Goal: Task Accomplishment & Management: Complete application form

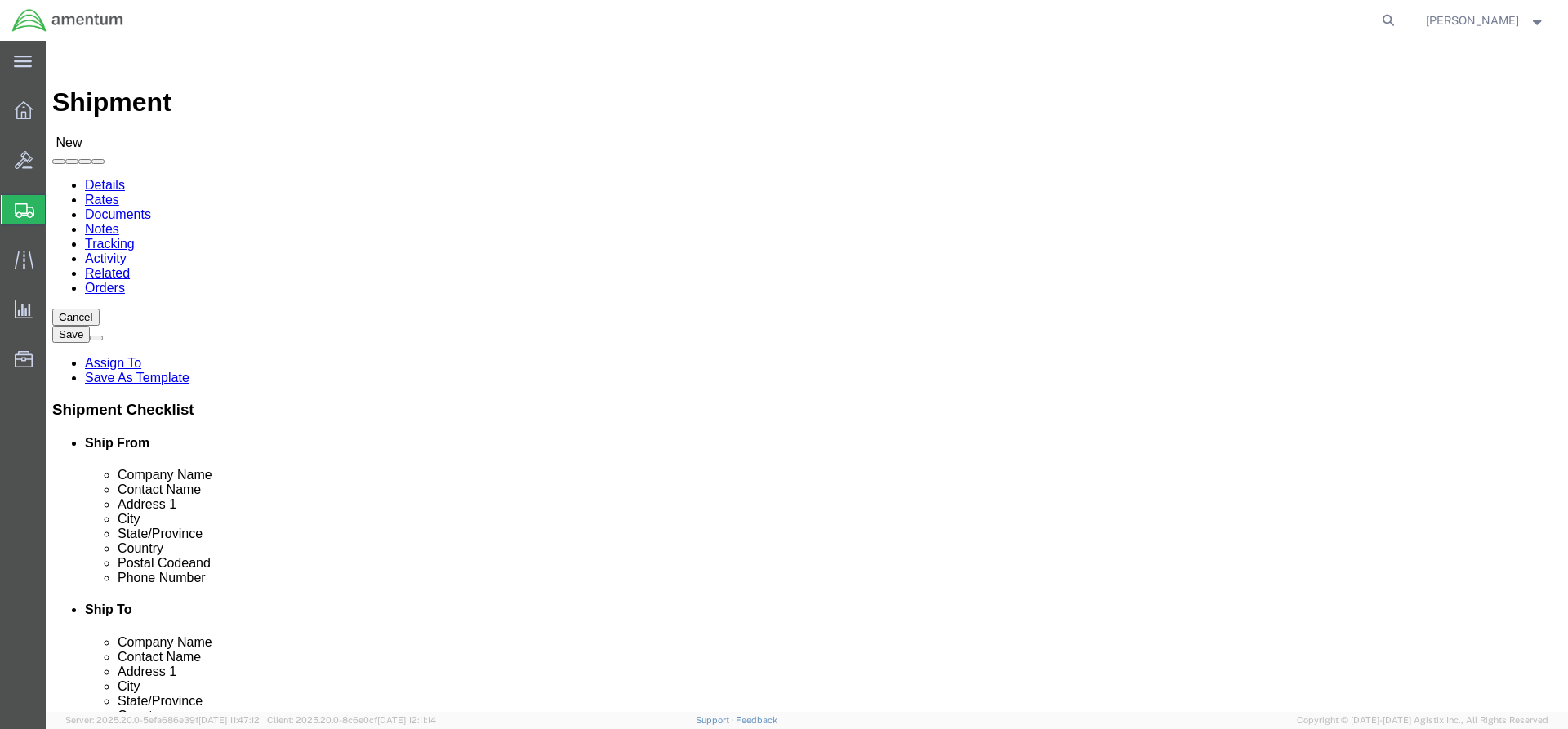
select select
click input "text"
type input "[PERSON_NAME]"
click input "text"
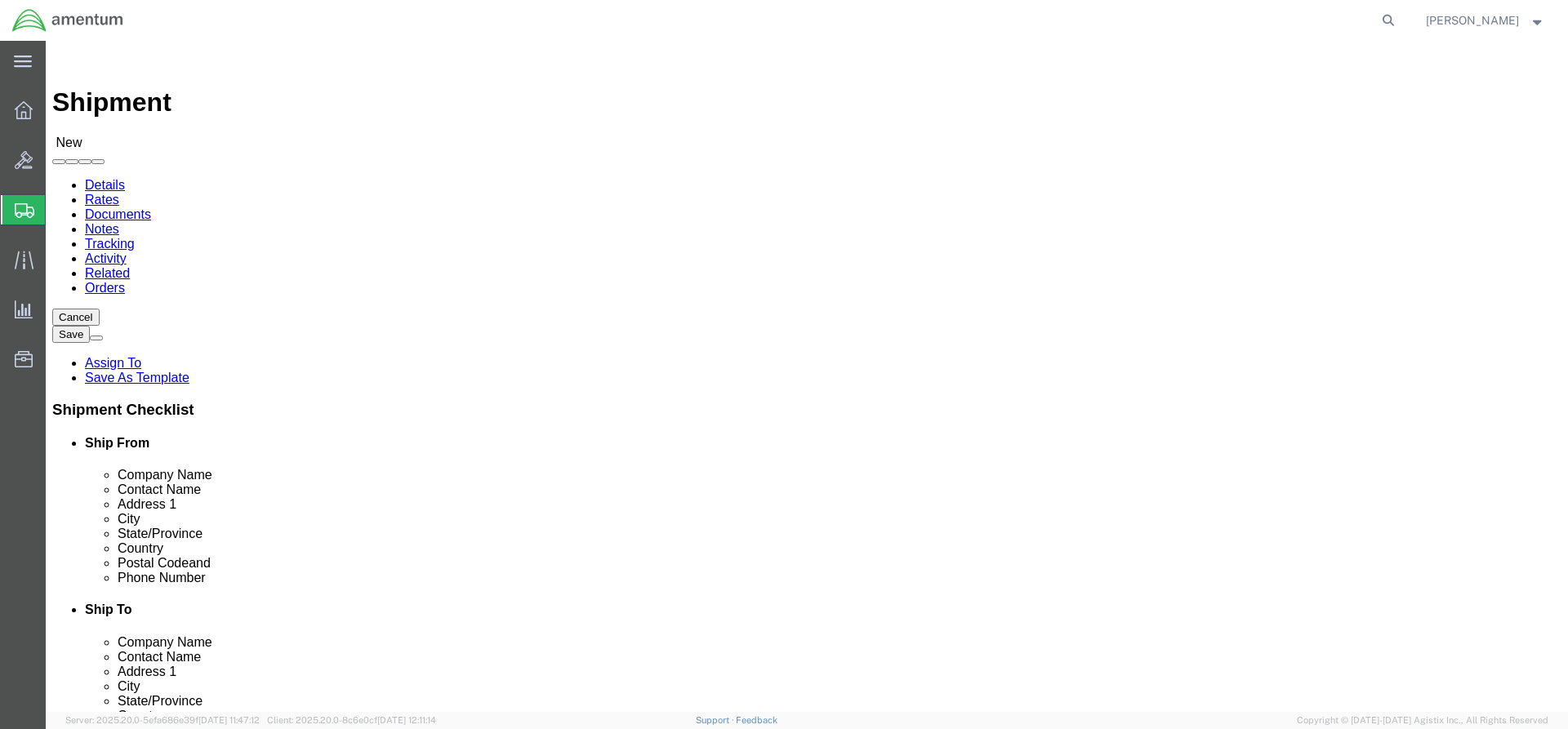
click input "text"
type input "[STREET_ADDRESS]"
click input "text"
type input "Sylvania"
click body "Shipment New Details Rates Documents Notes Tracking Activity Related Orders Can…"
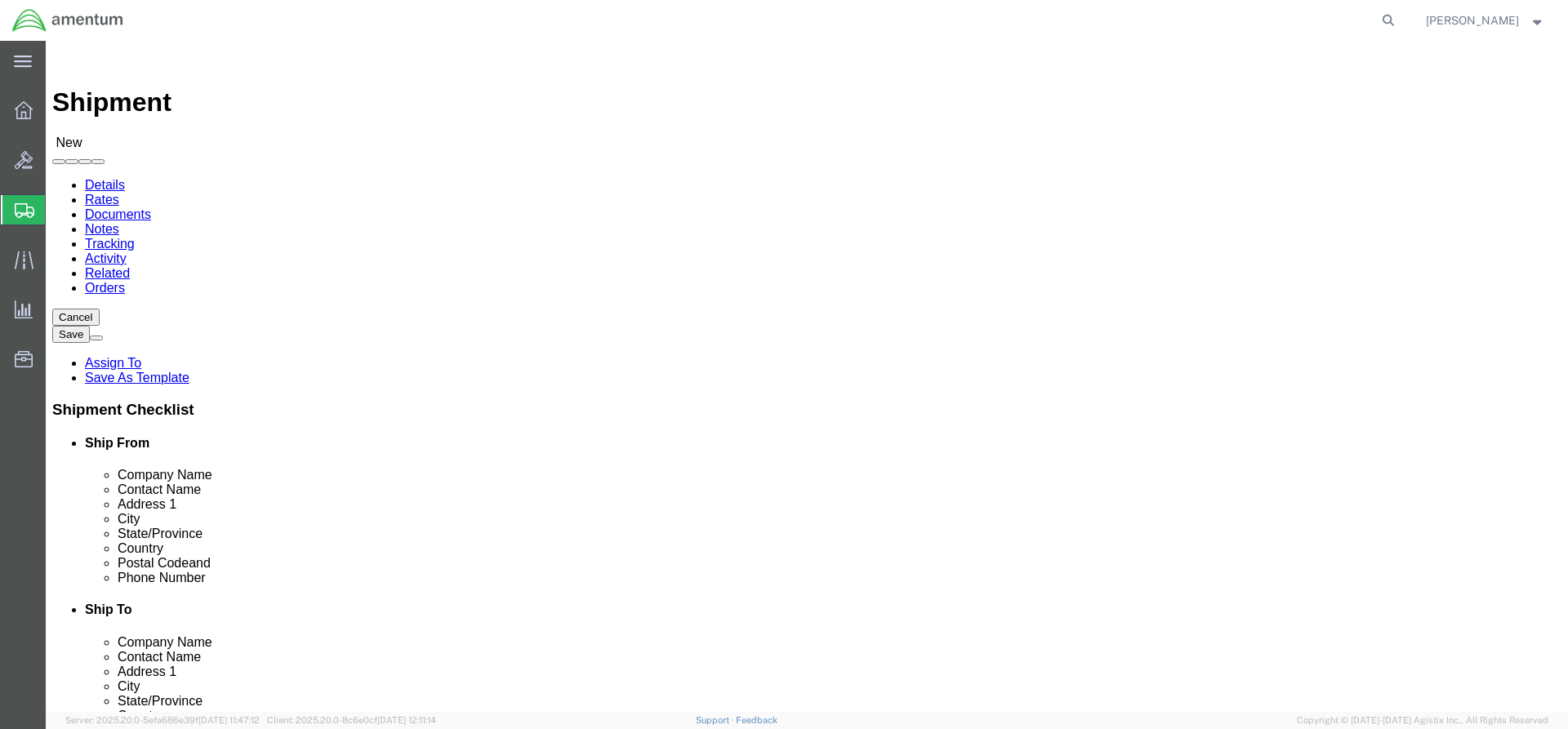
click input "text"
type input "35988"
click input "text"
type input "[PHONE_NUMBER]"
click input "text"
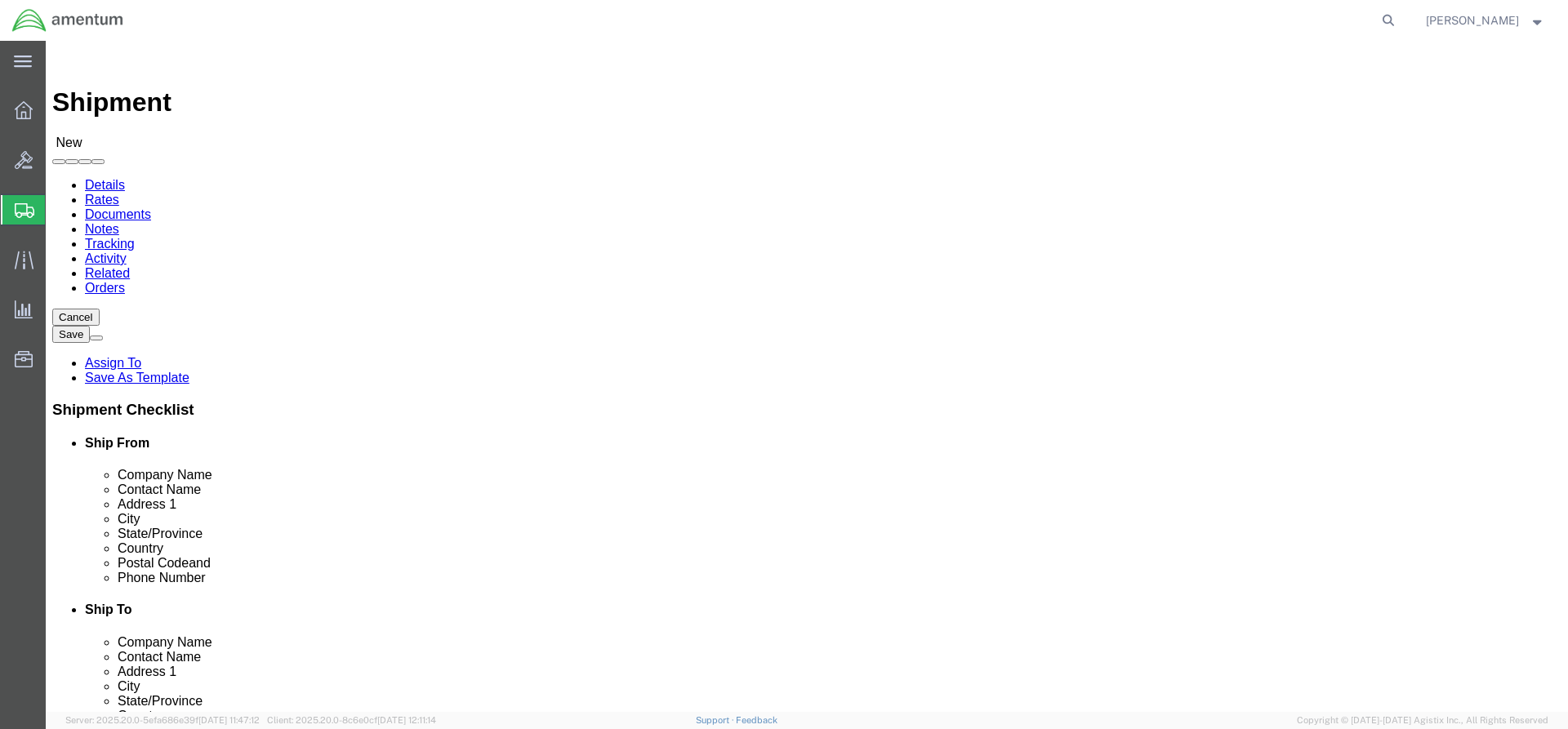
type input "[PERSON_NAME][EMAIL_ADDRESS][DOMAIN_NAME]"
click input "text"
type input "[PERSON_NAME]"
click p "- AMENTUM - ([PERSON_NAME]) [STREET_ADDRESS]"
select select "FL"
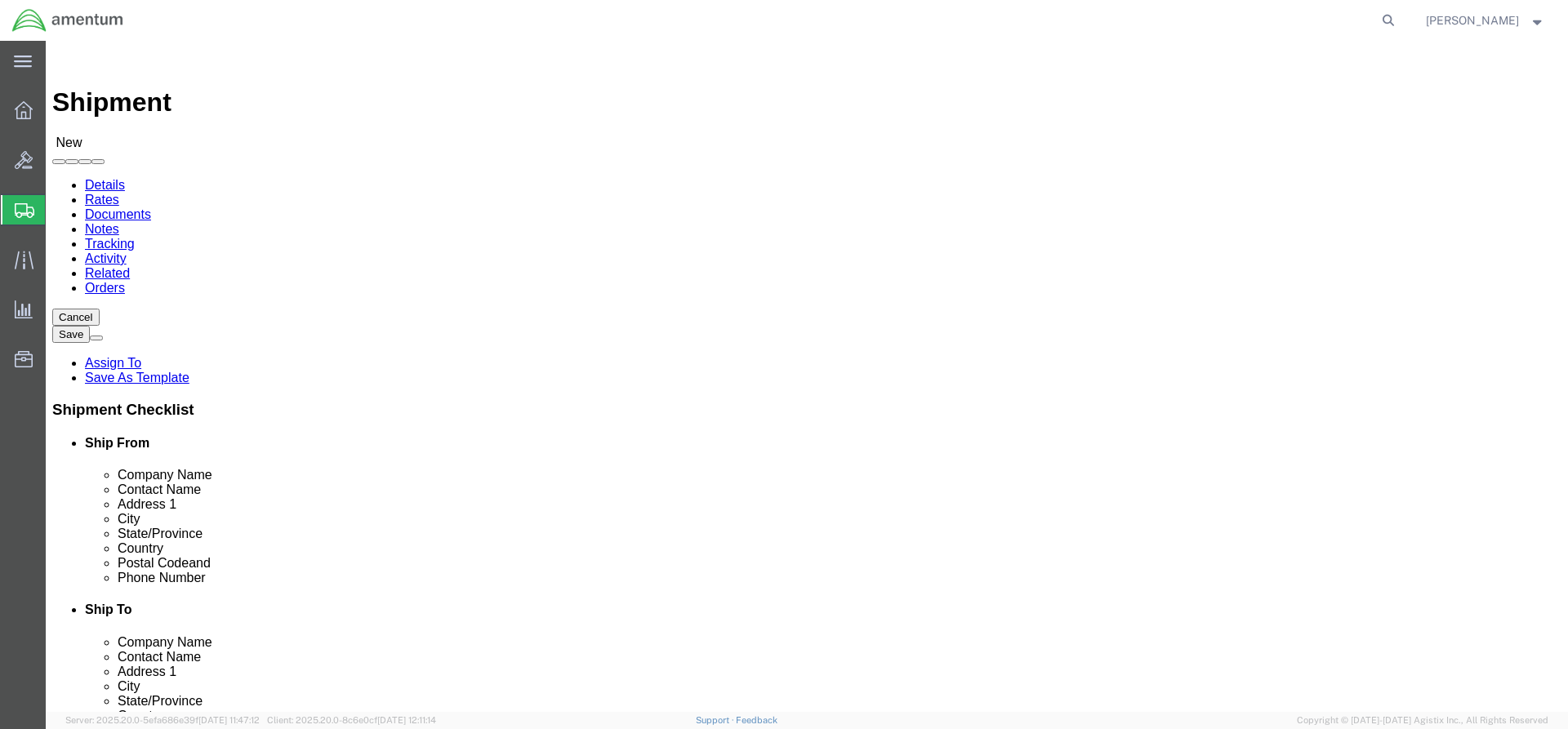
type input "[PERSON_NAME]"
click input "text"
type input "[PERSON_NAME][EMAIL_ADDRESS][PERSON_NAME][DOMAIN_NAME]"
click input "text"
type input "Amentum"
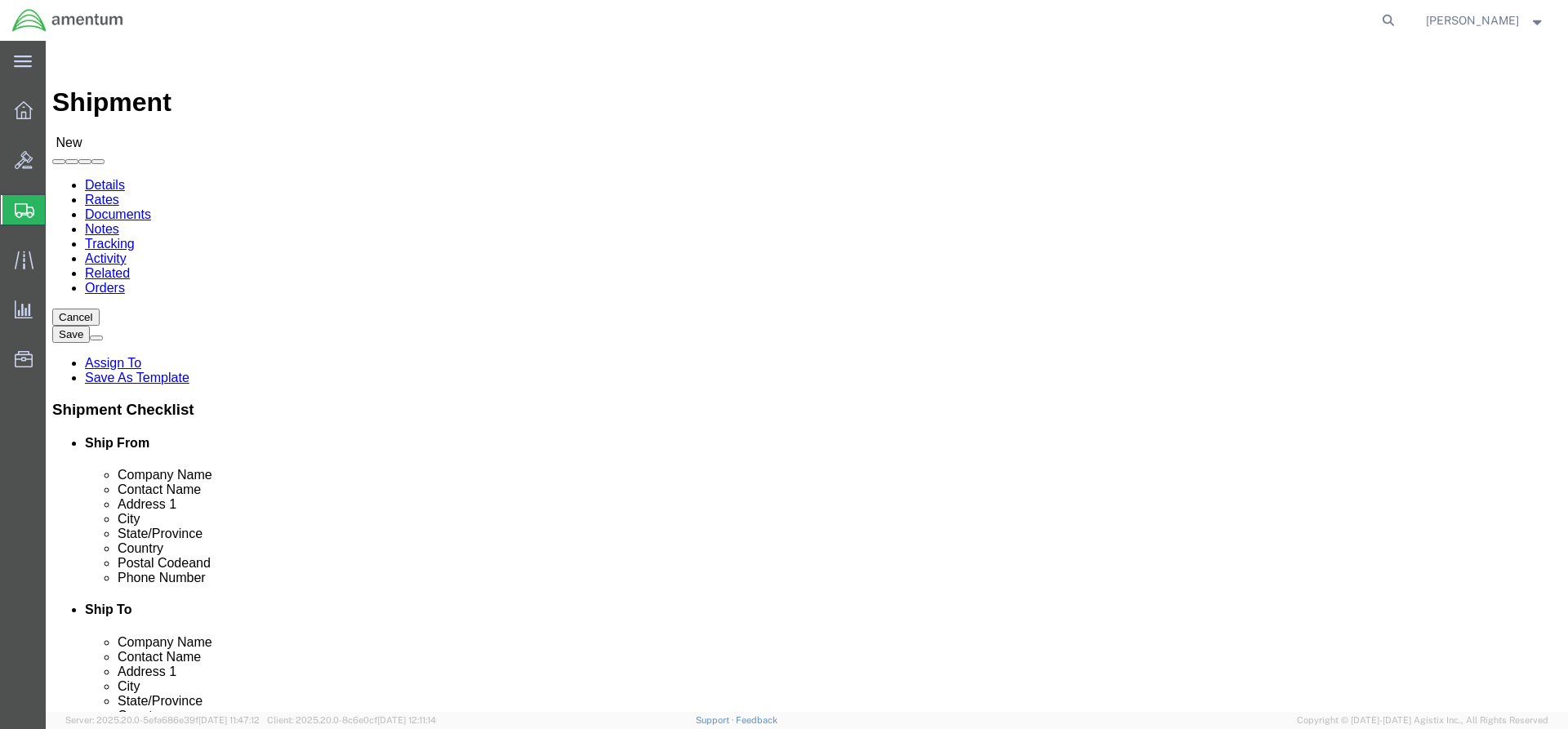
click div "Location My Profile Location [PHONE_NUMBER] [PHONE_NUMBER] [PHONE_NUMBER] [PHON…"
click div "[DATE] 4:00 PM"
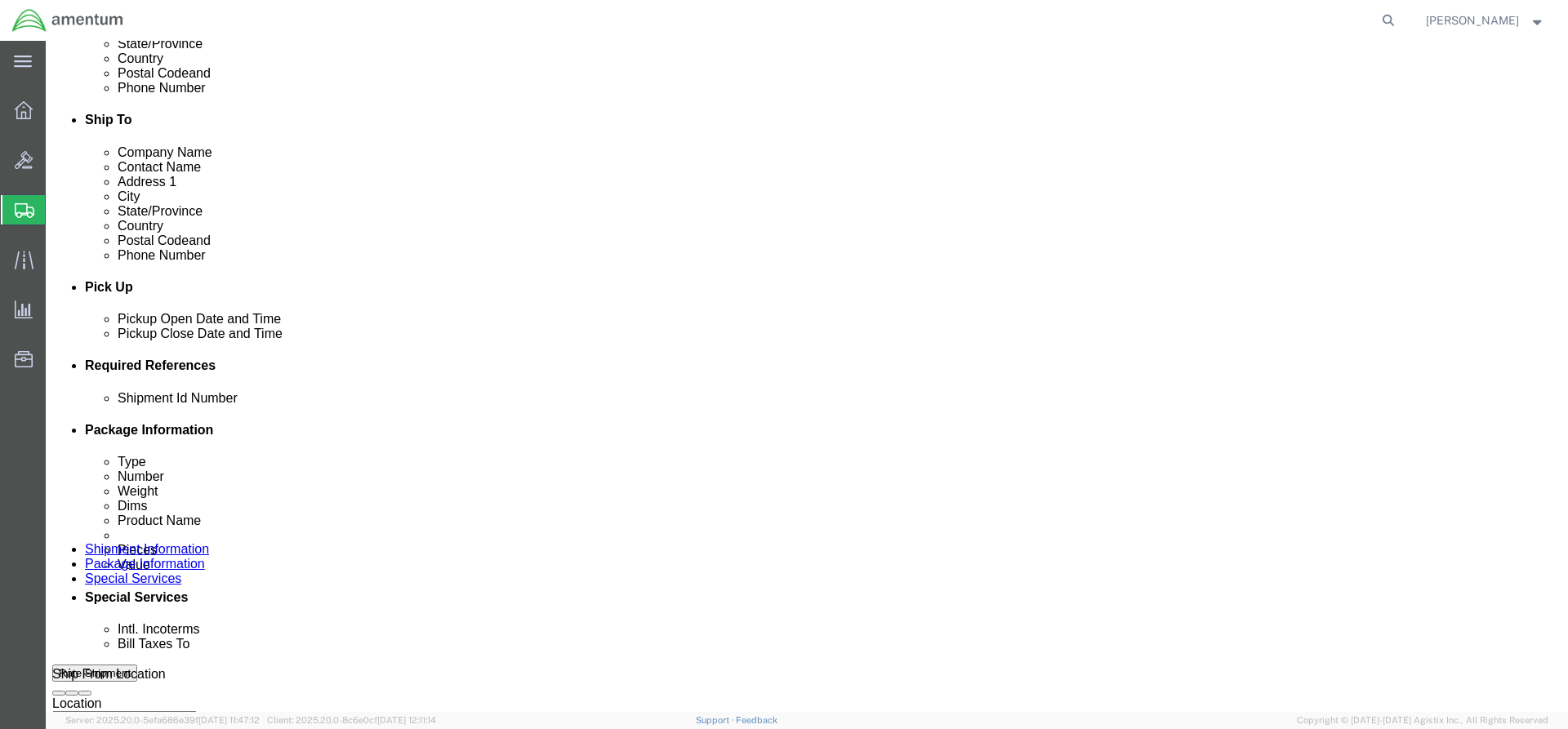
click input "4:00 PM"
drag, startPoint x: 125, startPoint y: 653, endPoint x: 144, endPoint y: 654, distance: 19.0
click div "Open Time 7:00 PM [DATE] 4:00 PM - [DATE] 4:00 PM Cancel Apply"
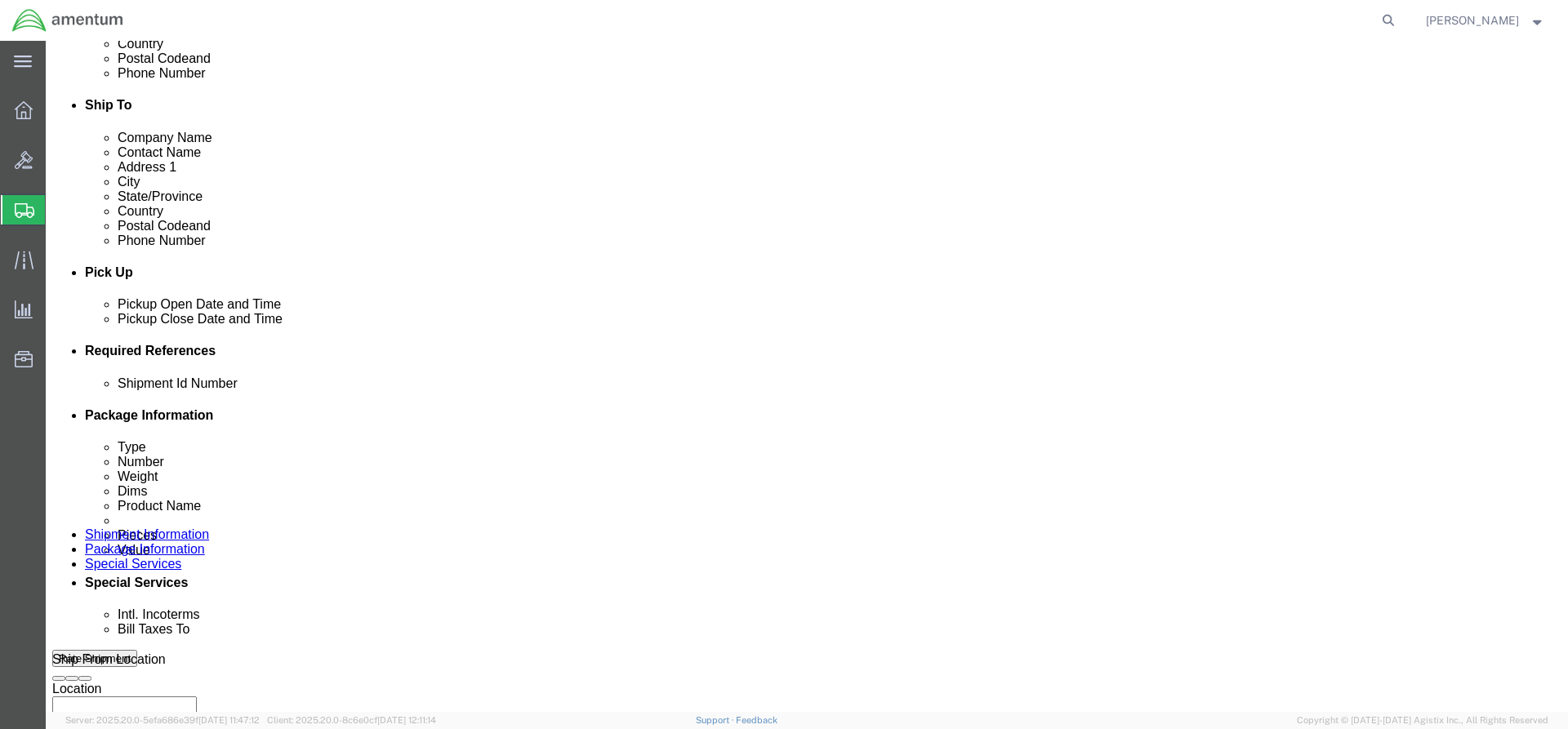
type input "7:00 am"
click button "Apply"
click div "[DATE] 8:00 AM"
type input "4:00 AM"
click div "[DATE] 7:00 AM"
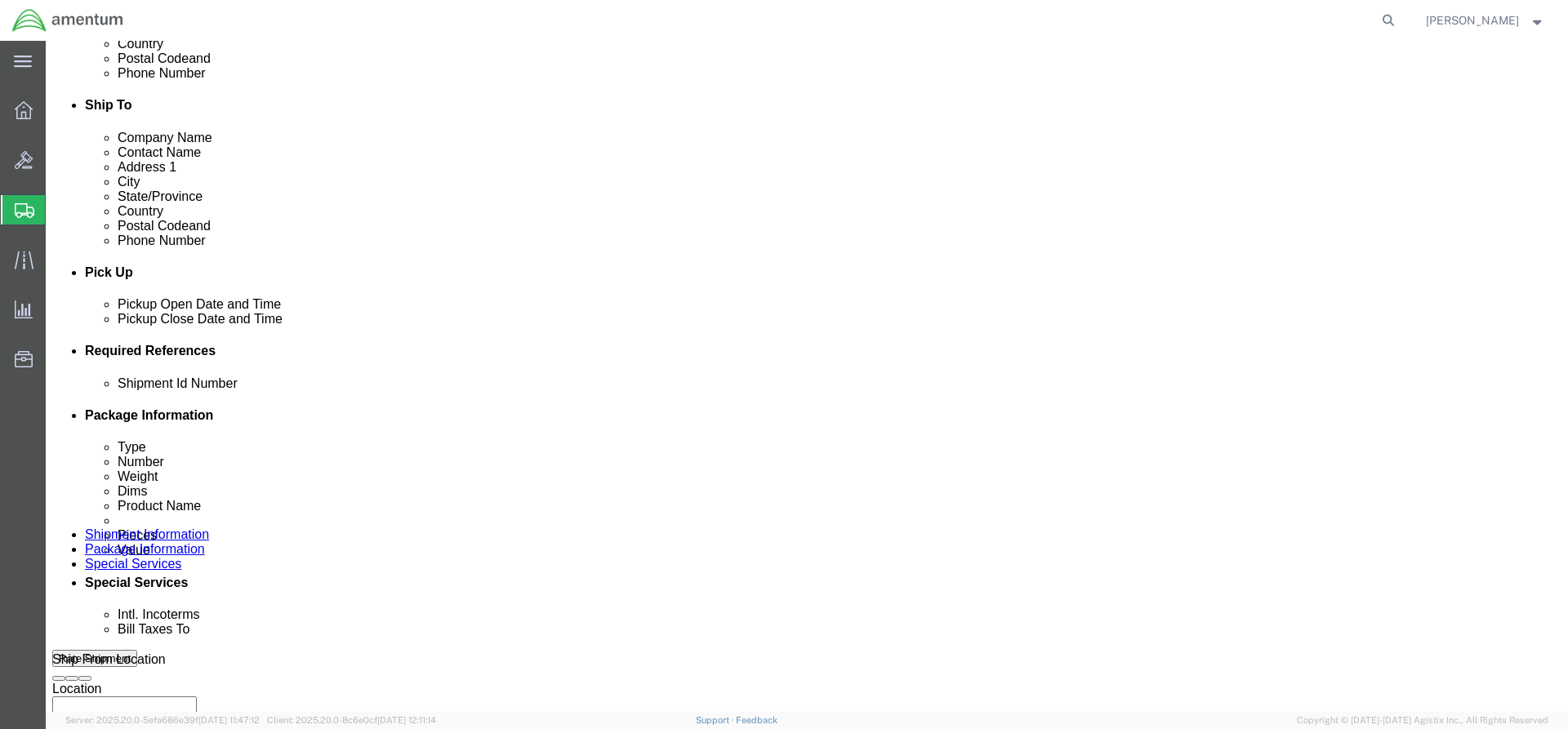
type input "8:00 AM"
click button "Apply"
click div "[DATE] 9:00 AM"
drag, startPoint x: 394, startPoint y: 640, endPoint x: 408, endPoint y: 639, distance: 14.0
click input "3:00 AM"
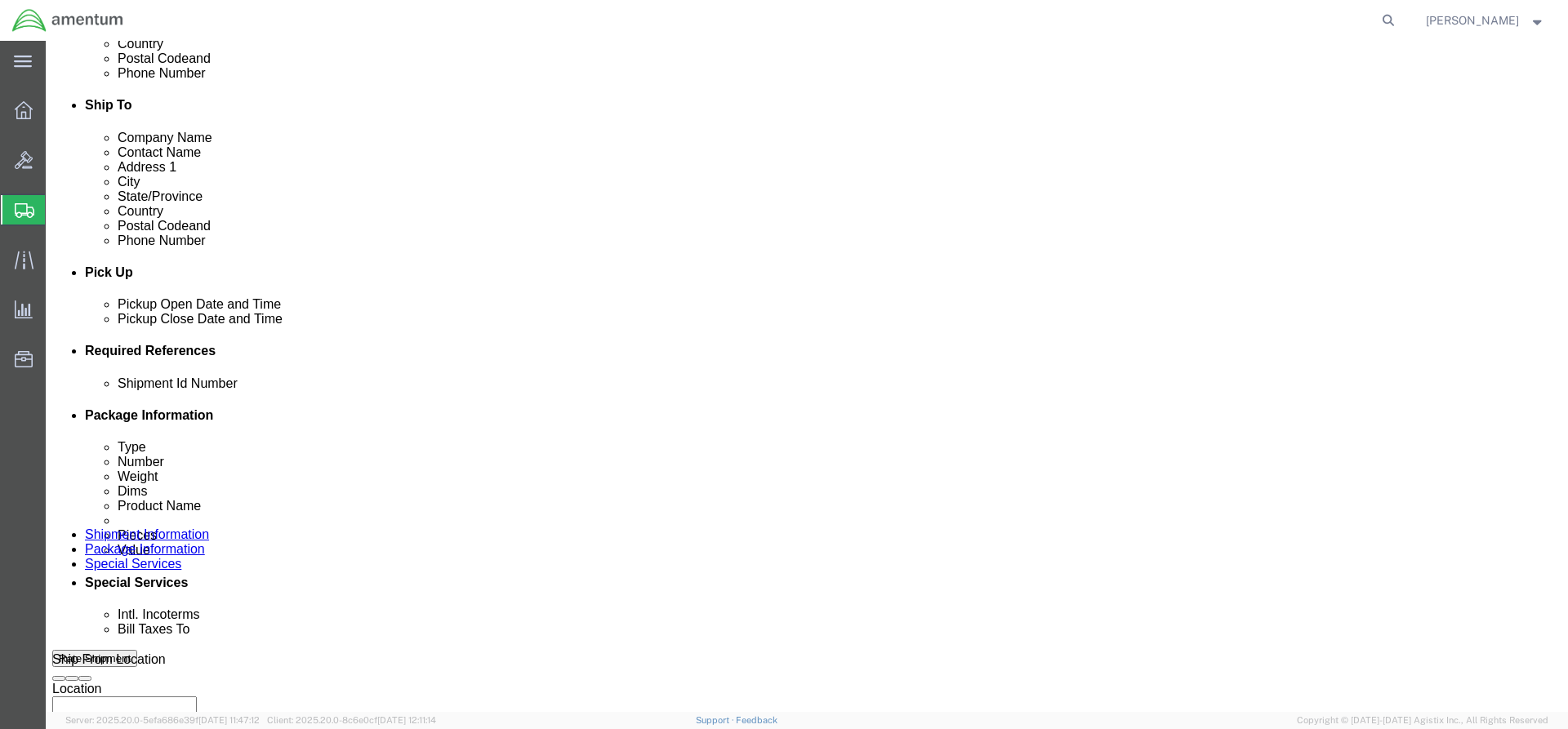
type input "3:pm"
click button "Apply"
click div
click input "4:00 PM"
drag, startPoint x: 701, startPoint y: 638, endPoint x: 719, endPoint y: 642, distance: 18.4
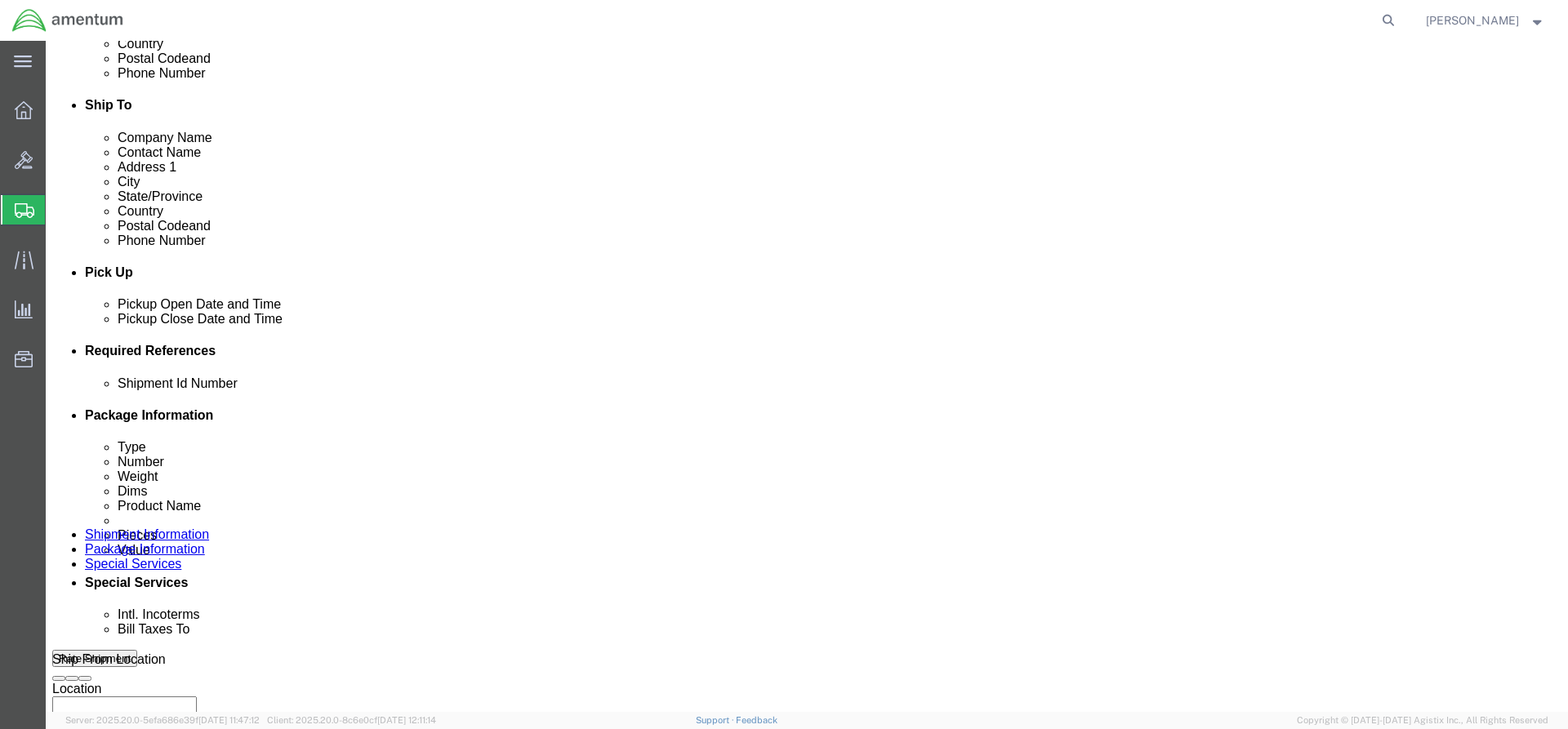
click input "7:00 PM"
drag, startPoint x: 705, startPoint y: 638, endPoint x: 726, endPoint y: 636, distance: 21.1
click input "7:am PM"
type input "7:am"
click button "Apply"
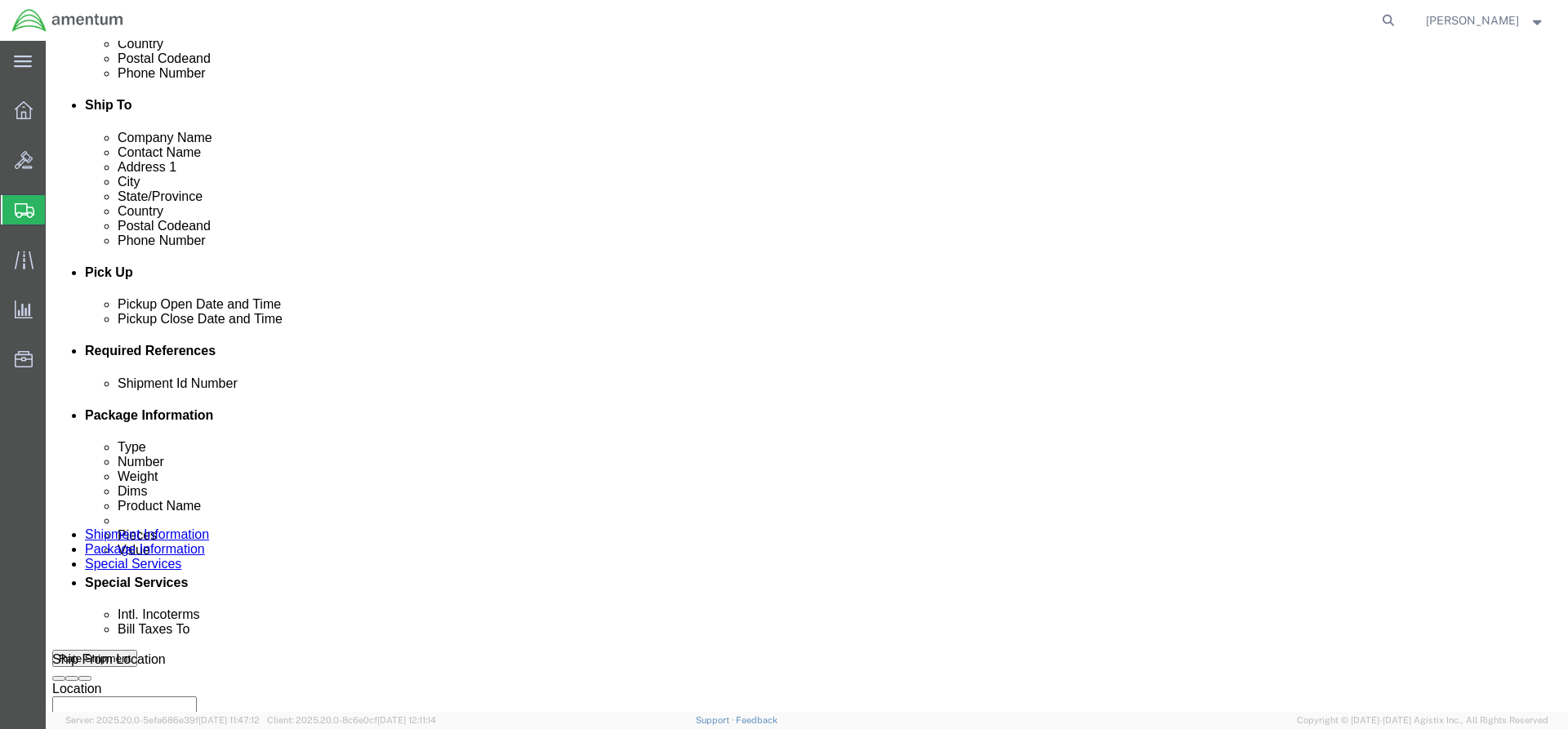
click div
drag, startPoint x: 971, startPoint y: 639, endPoint x: 995, endPoint y: 636, distance: 24.2
click input "4:00 AM"
type input "4:pm"
click button "Apply"
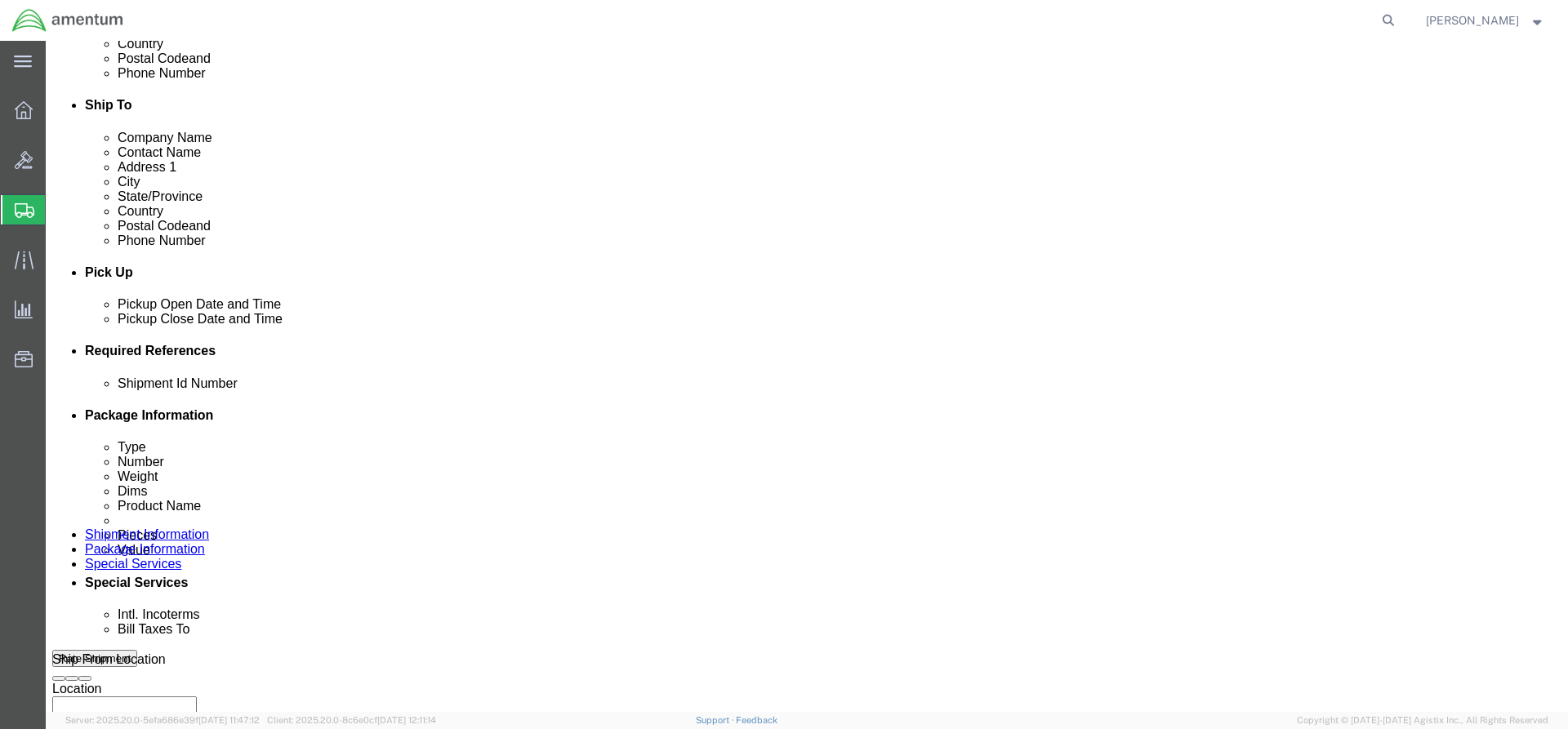
scroll to position [668, 0]
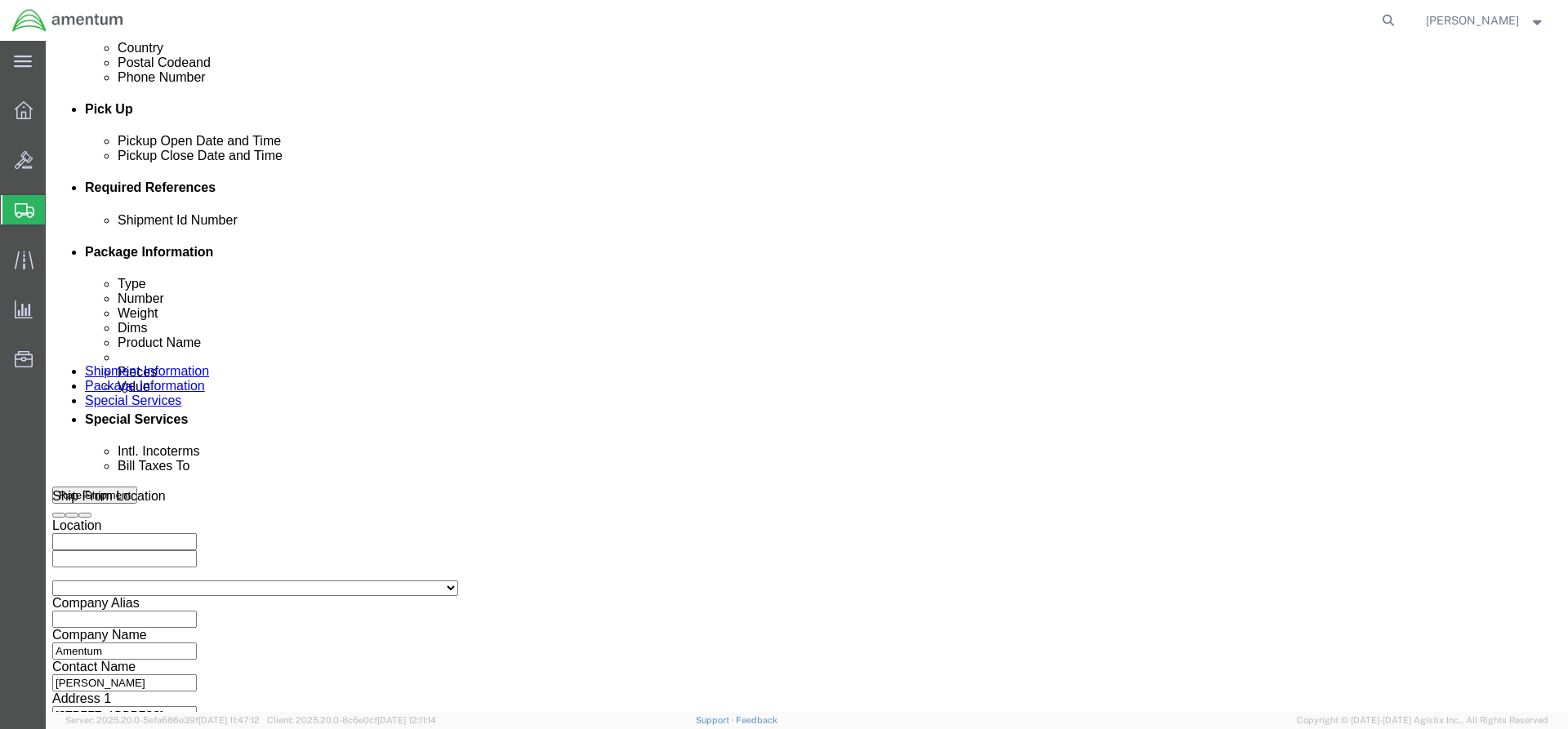
click input "text"
click button "Continue"
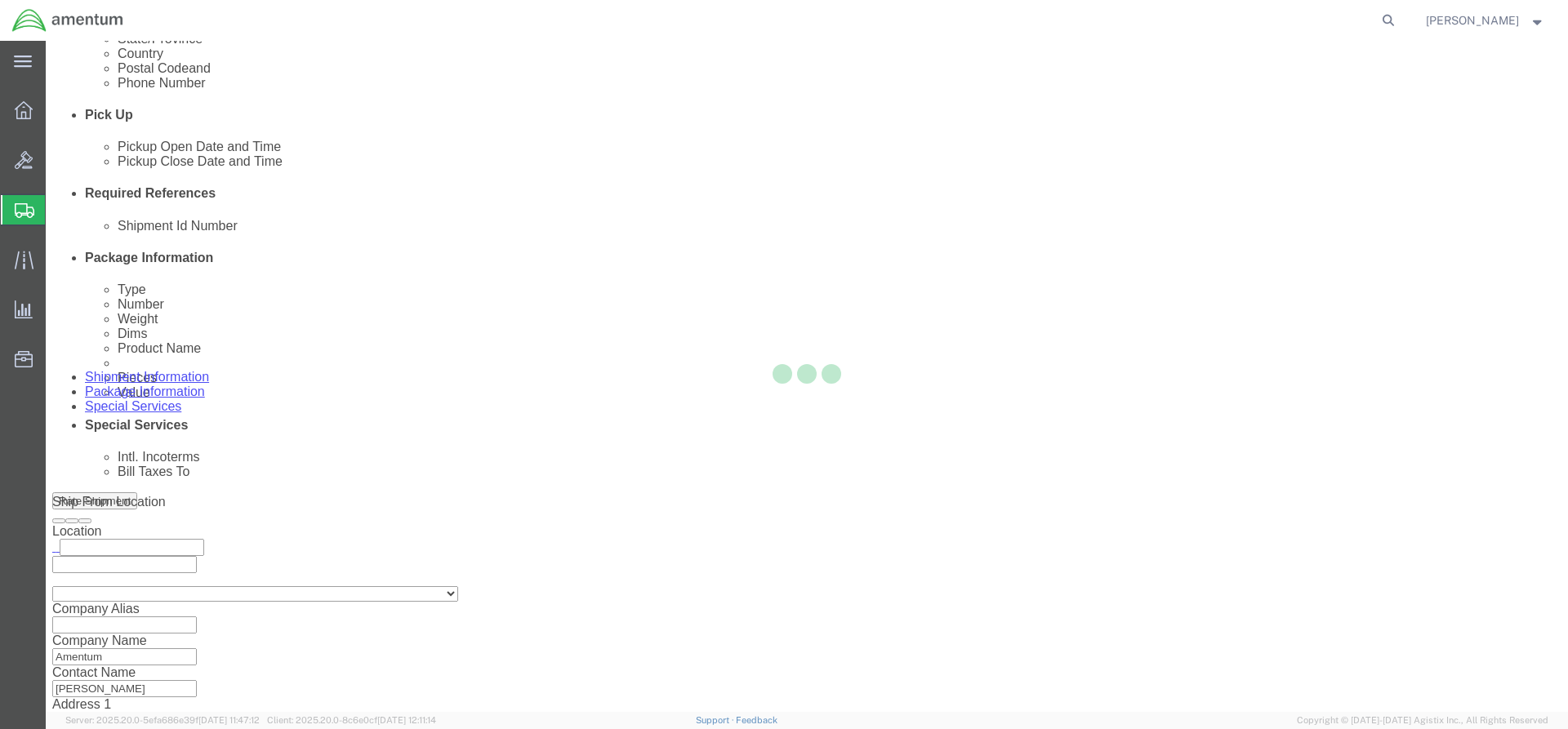
select select "CBOX"
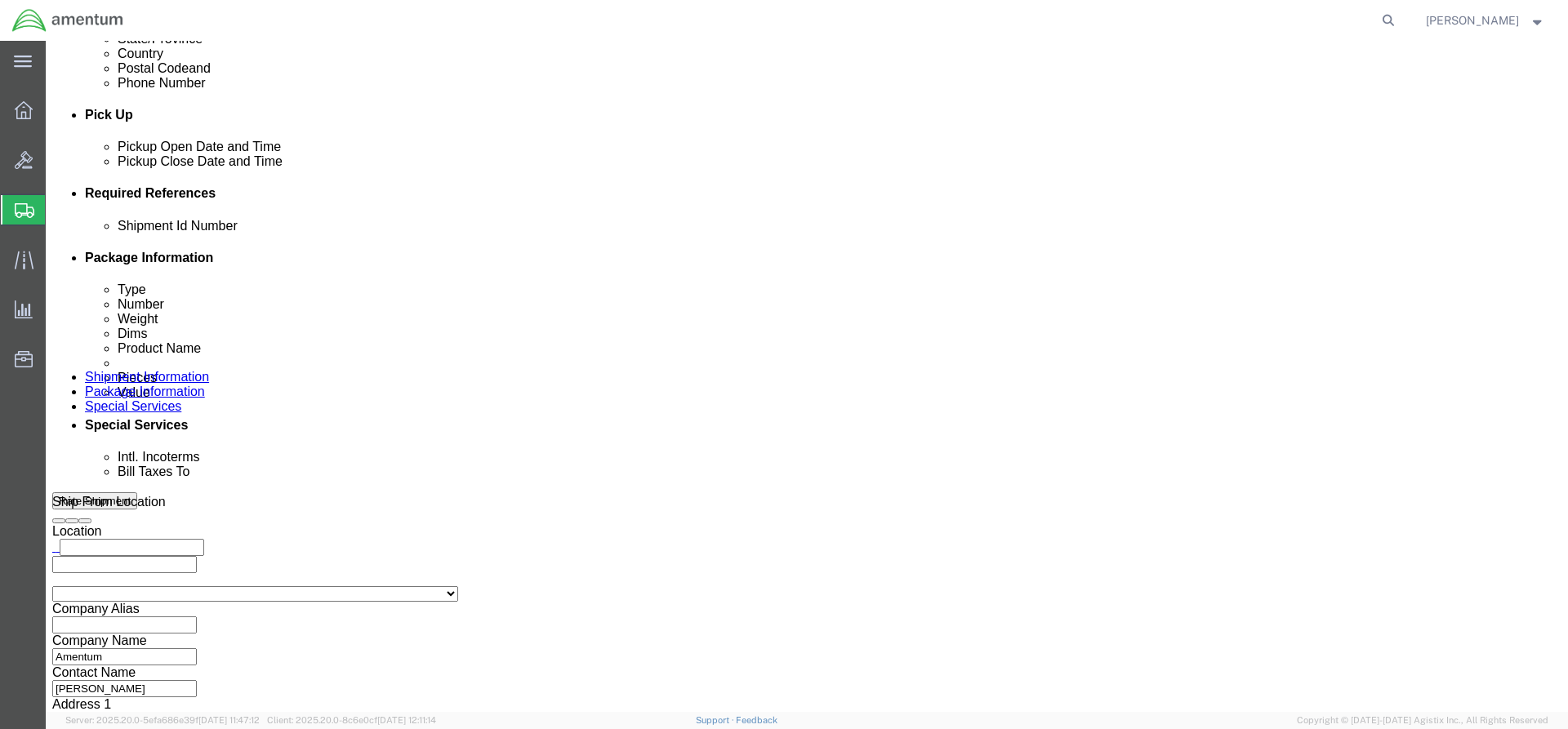
drag, startPoint x: 220, startPoint y: 19, endPoint x: 137, endPoint y: 10, distance: 83.5
click span "57054001"
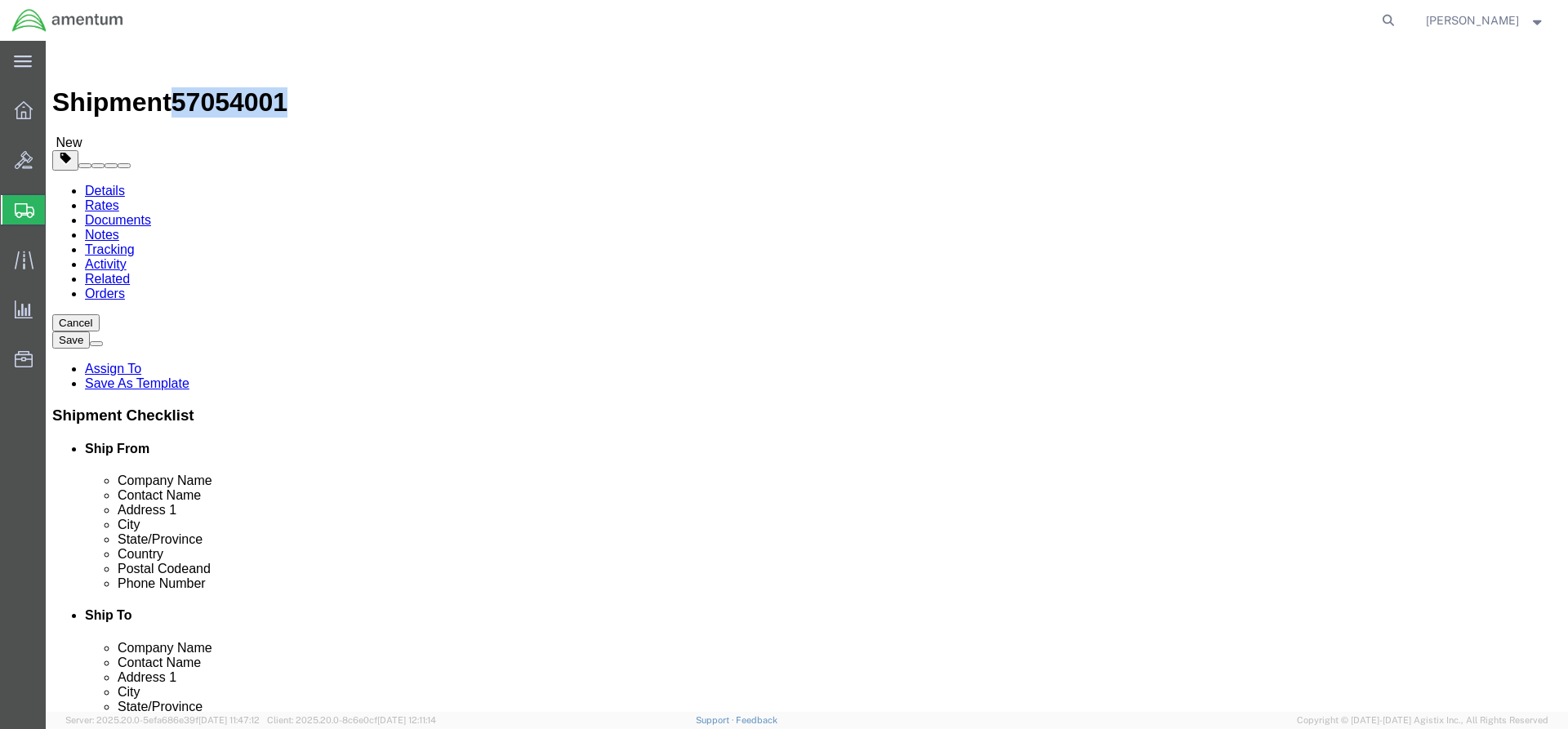
click input "text"
type input "21"
click input "text"
type input "14"
drag, startPoint x: 413, startPoint y: 349, endPoint x: 412, endPoint y: 340, distance: 9.1
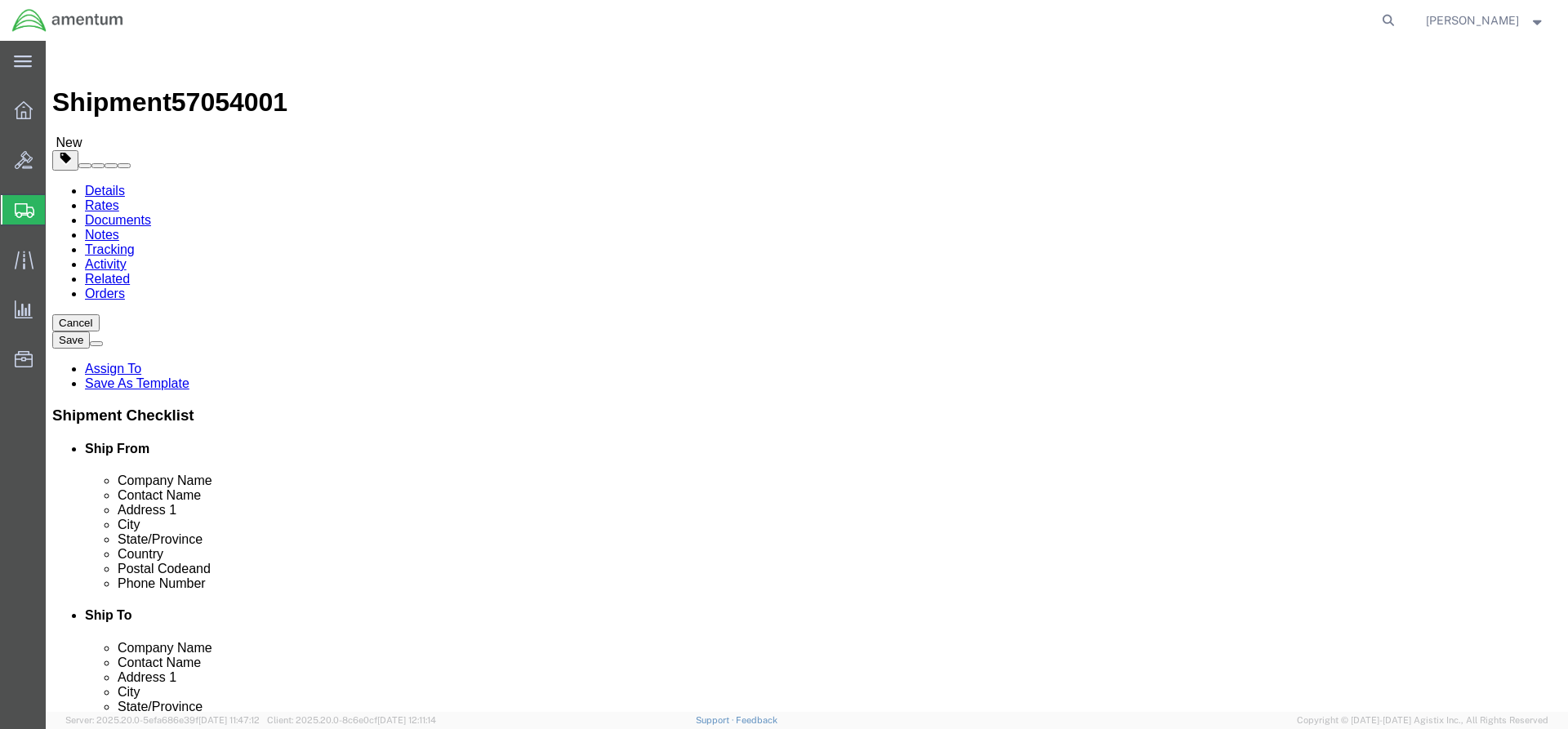
click input "text"
type input "3"
drag, startPoint x: 258, startPoint y: 376, endPoint x: 187, endPoint y: 378, distance: 71.0
click div "Weight 0.00 Select kgs lbs Ship. t°"
type input "7"
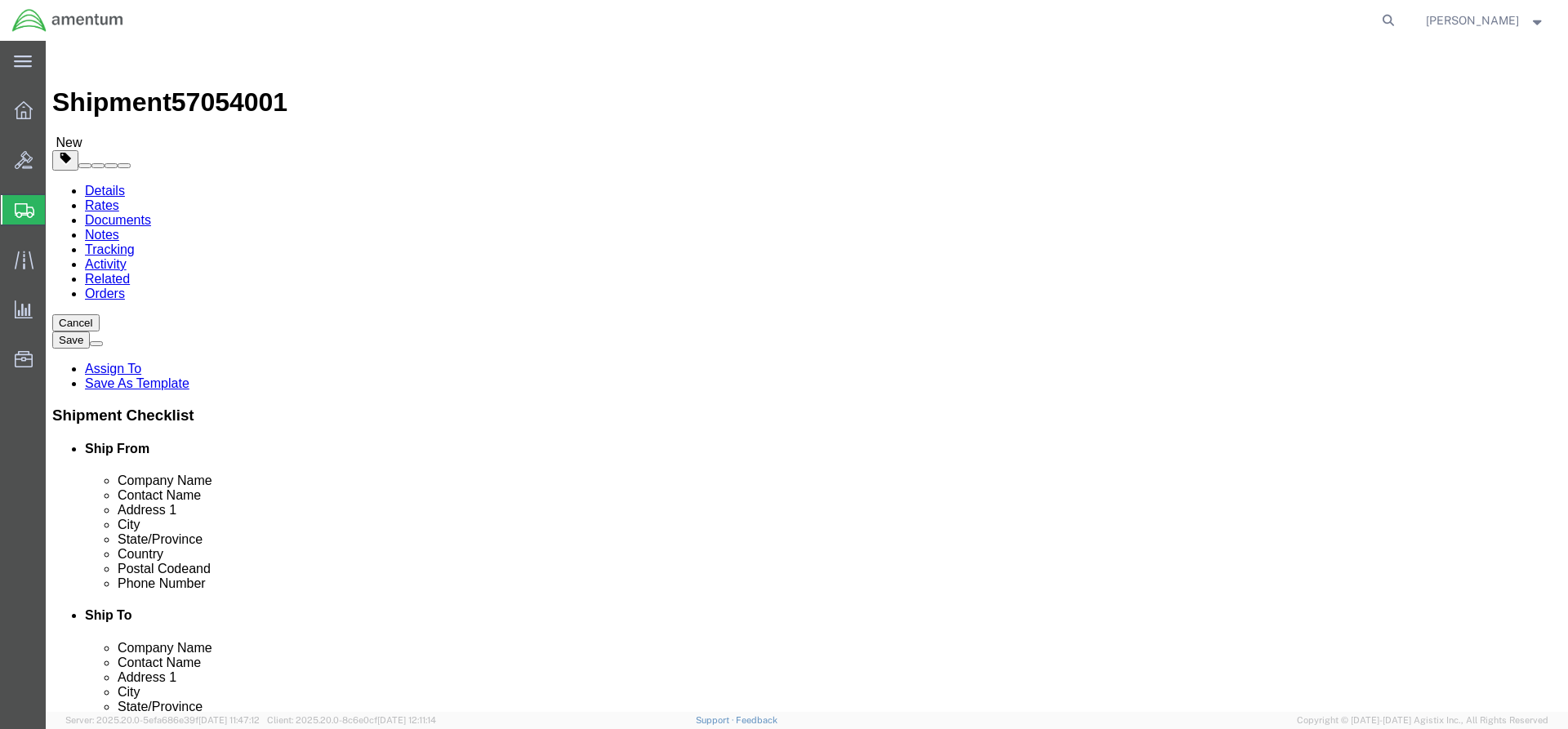
click link "Add Content"
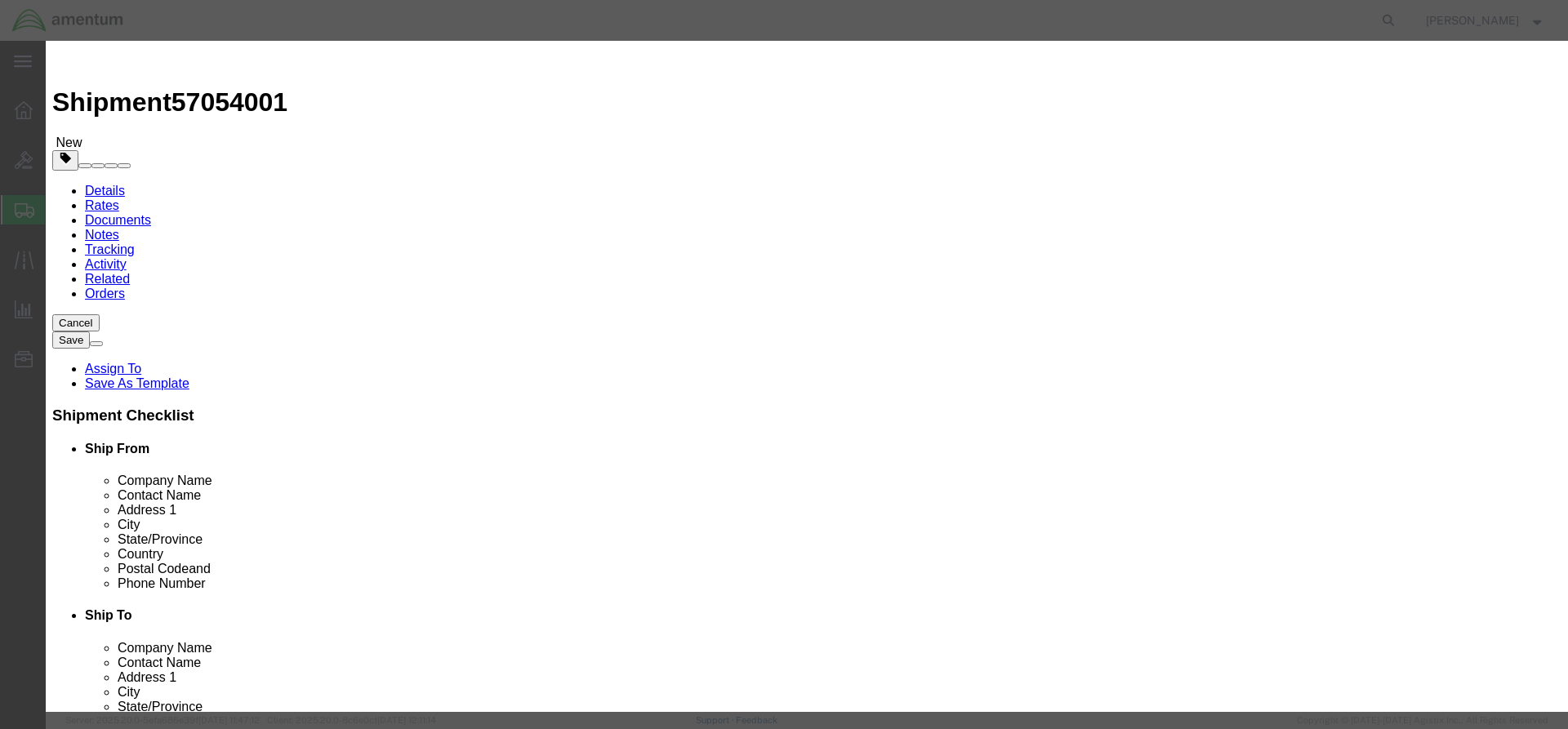
click input "text"
type input "l"
type input "Laptop"
click div "Commodity library Product Name Laptop Laptop Name: 50.2889.810.01\EWS LAPTOP WI…"
click input "0"
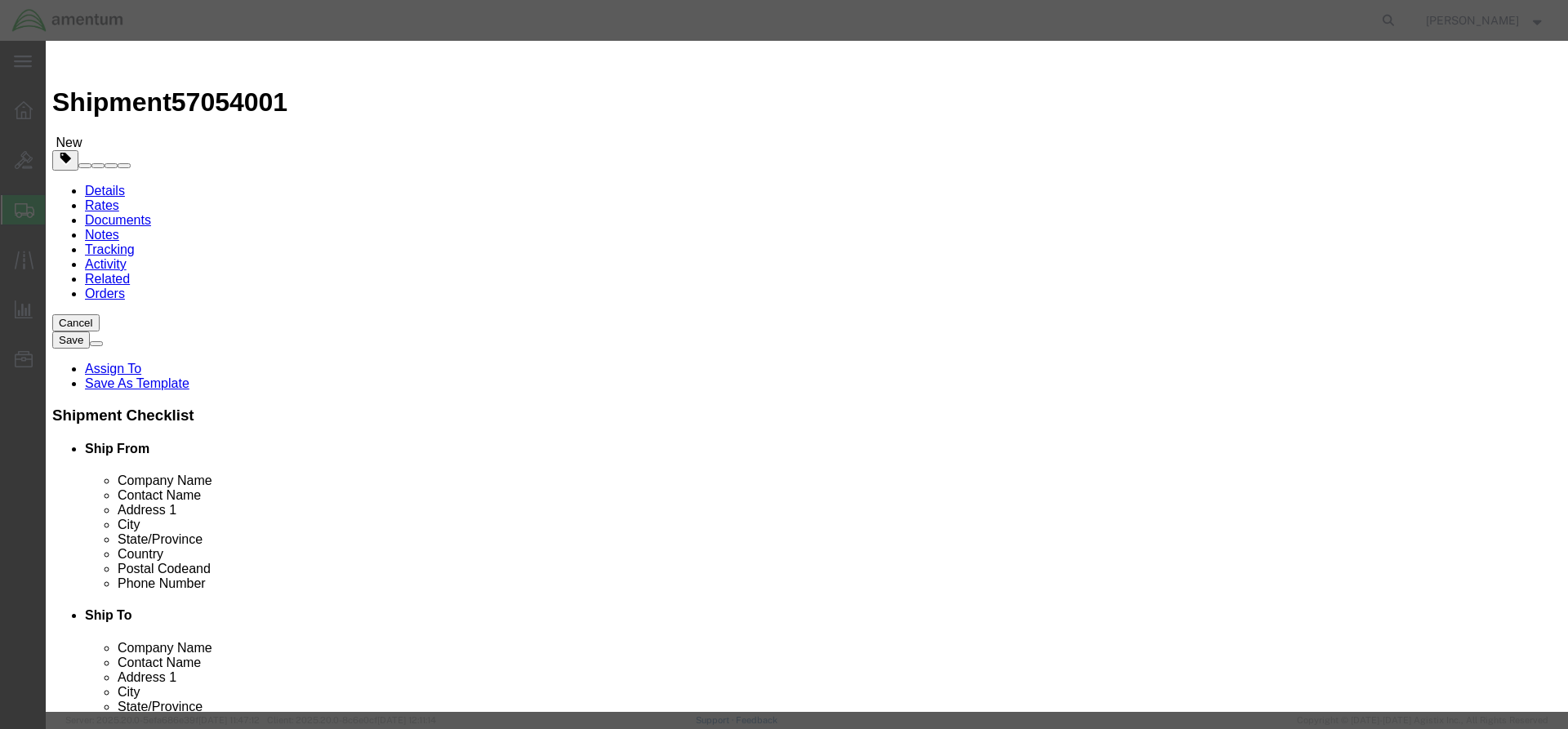
type input "1"
click input "text"
type input "500"
click button "Save & Close"
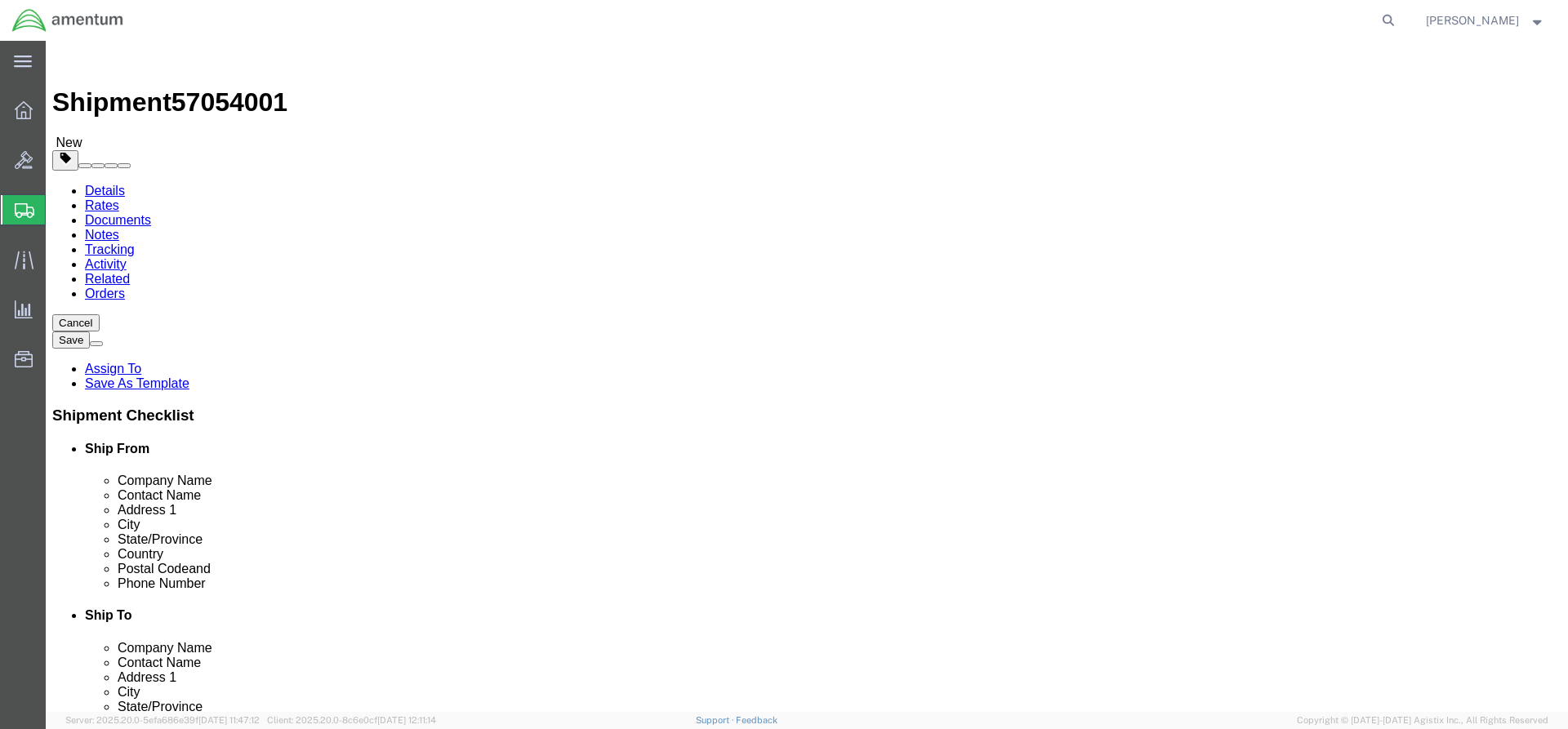
click icon
drag, startPoint x: 224, startPoint y: 18, endPoint x: 137, endPoint y: 18, distance: 87.0
click div "Shipment 57054001 New"
click input "text"
paste input "57054001"
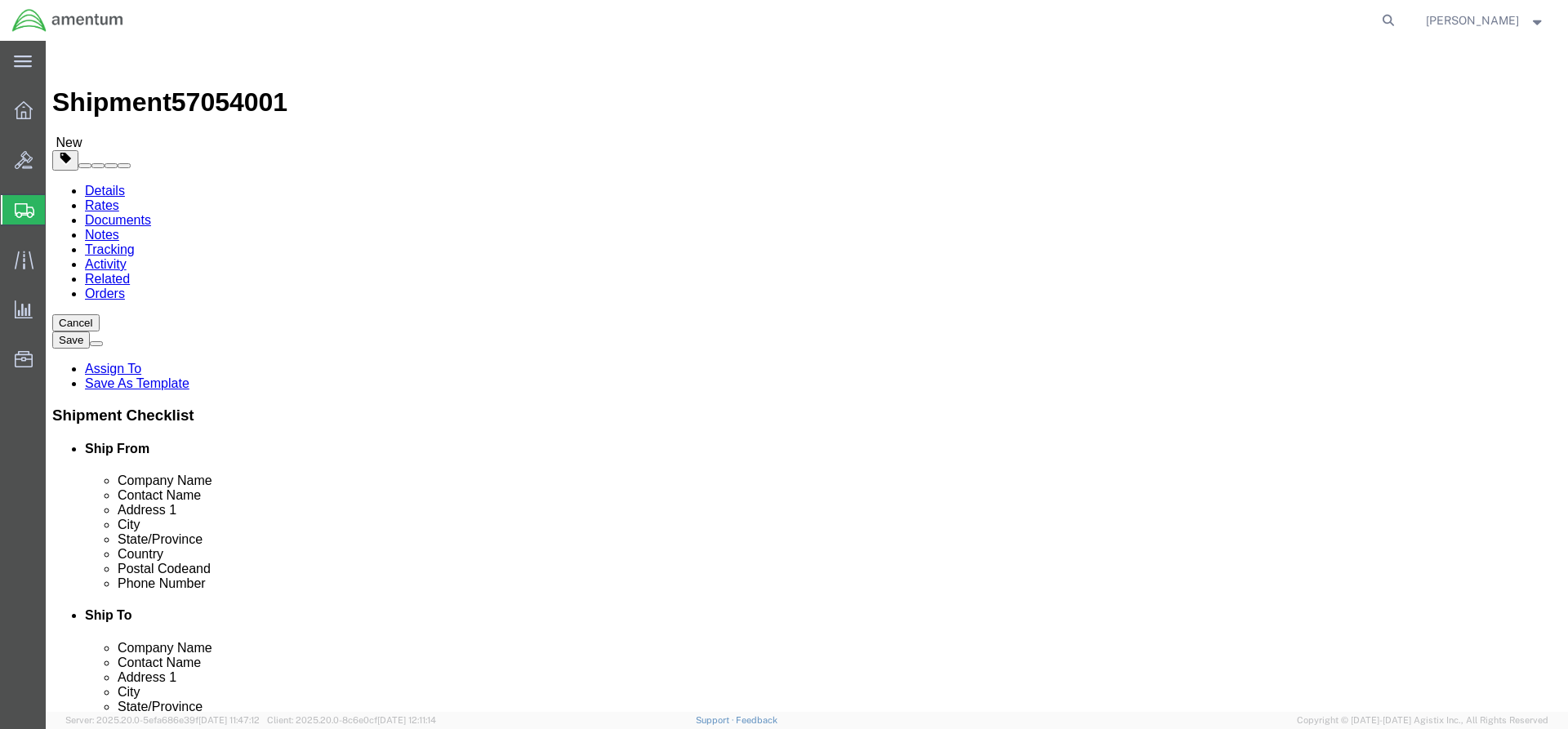
type input "57054001"
click button "Add reference"
select select "CUSTREF"
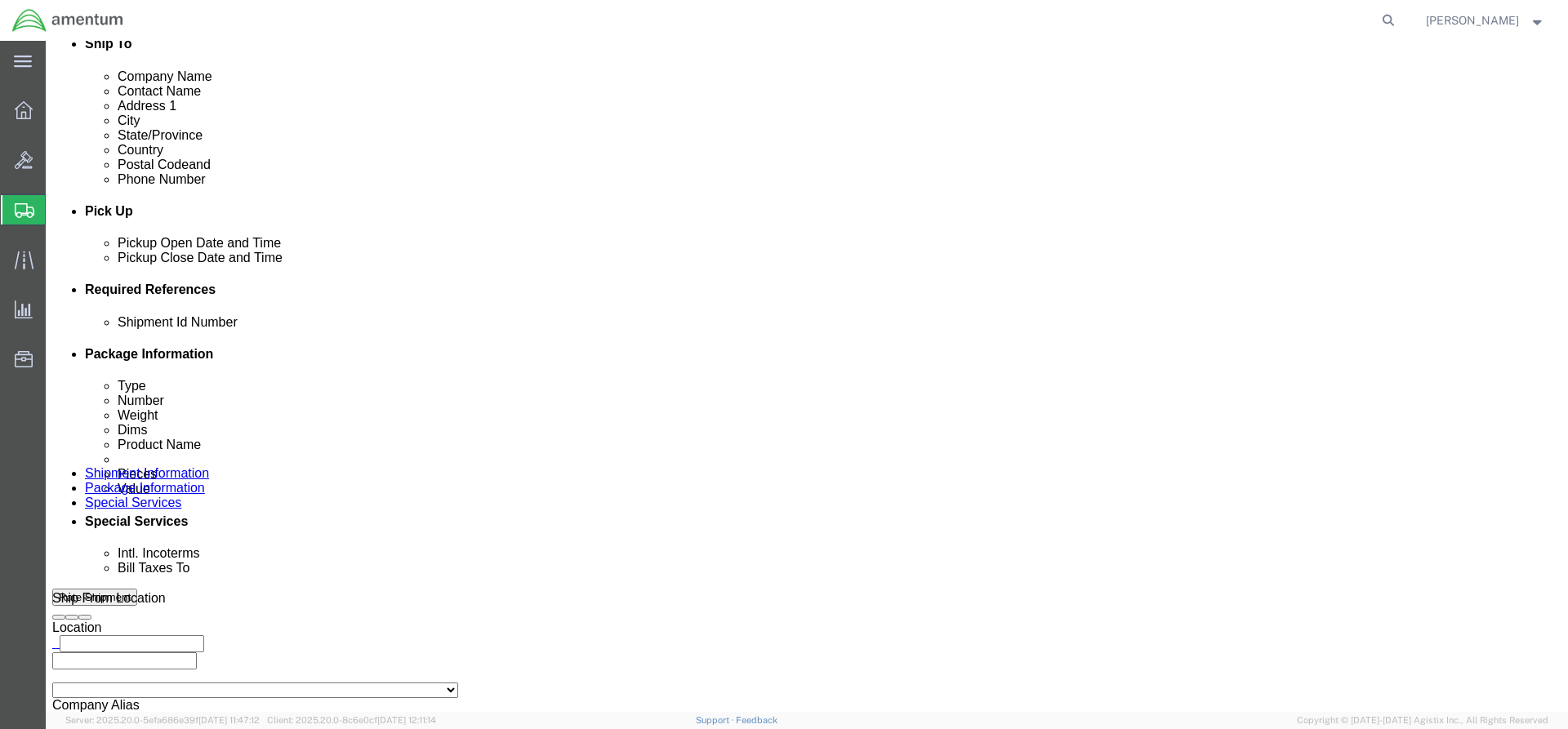
click input "text"
paste input "4998.R.1521.BT.BU.0Z.JVFL.00"
type input "4998.R.1521.BT.BU.0Z.JVFL.00"
click icon
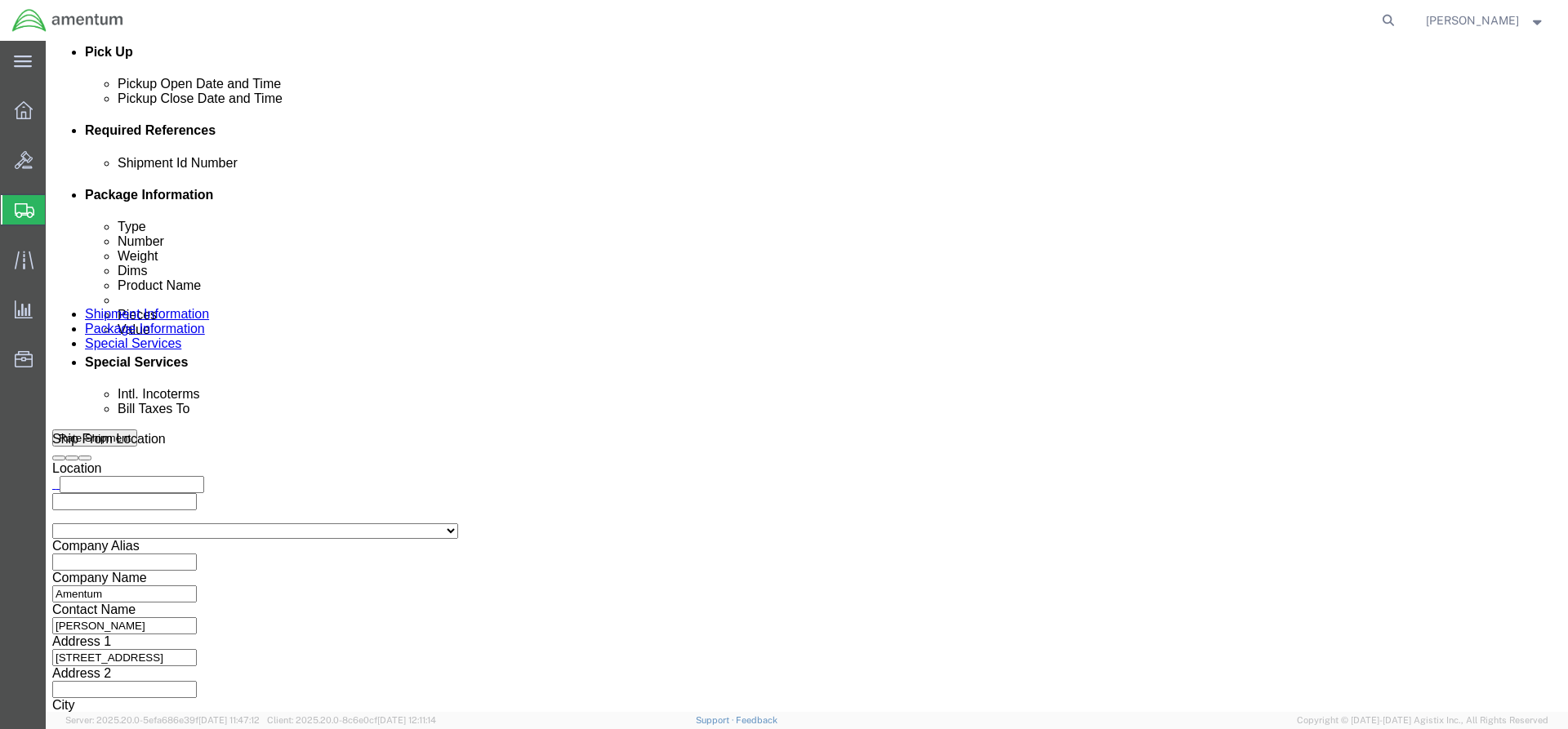
click button "Rate Shipment"
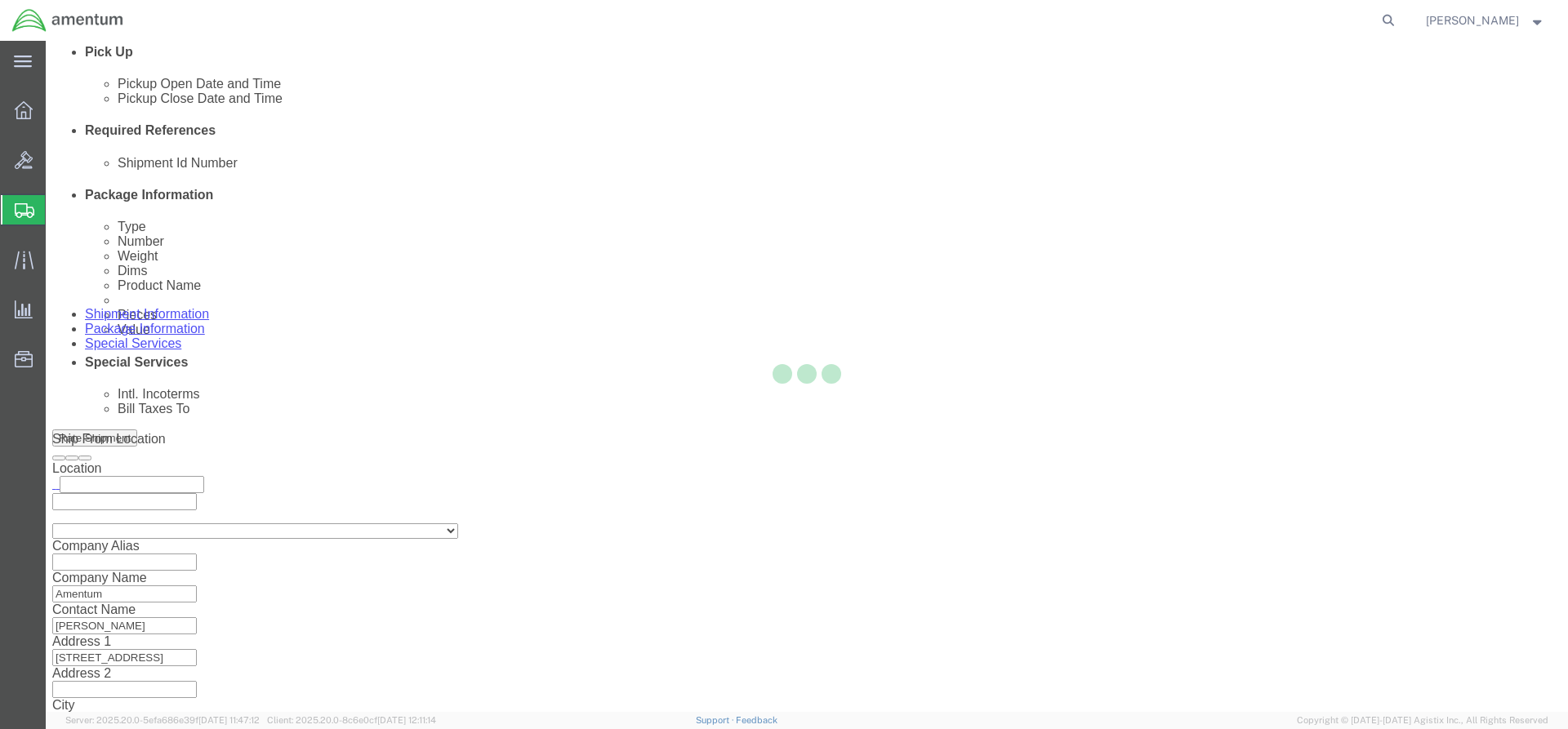
scroll to position [31, 0]
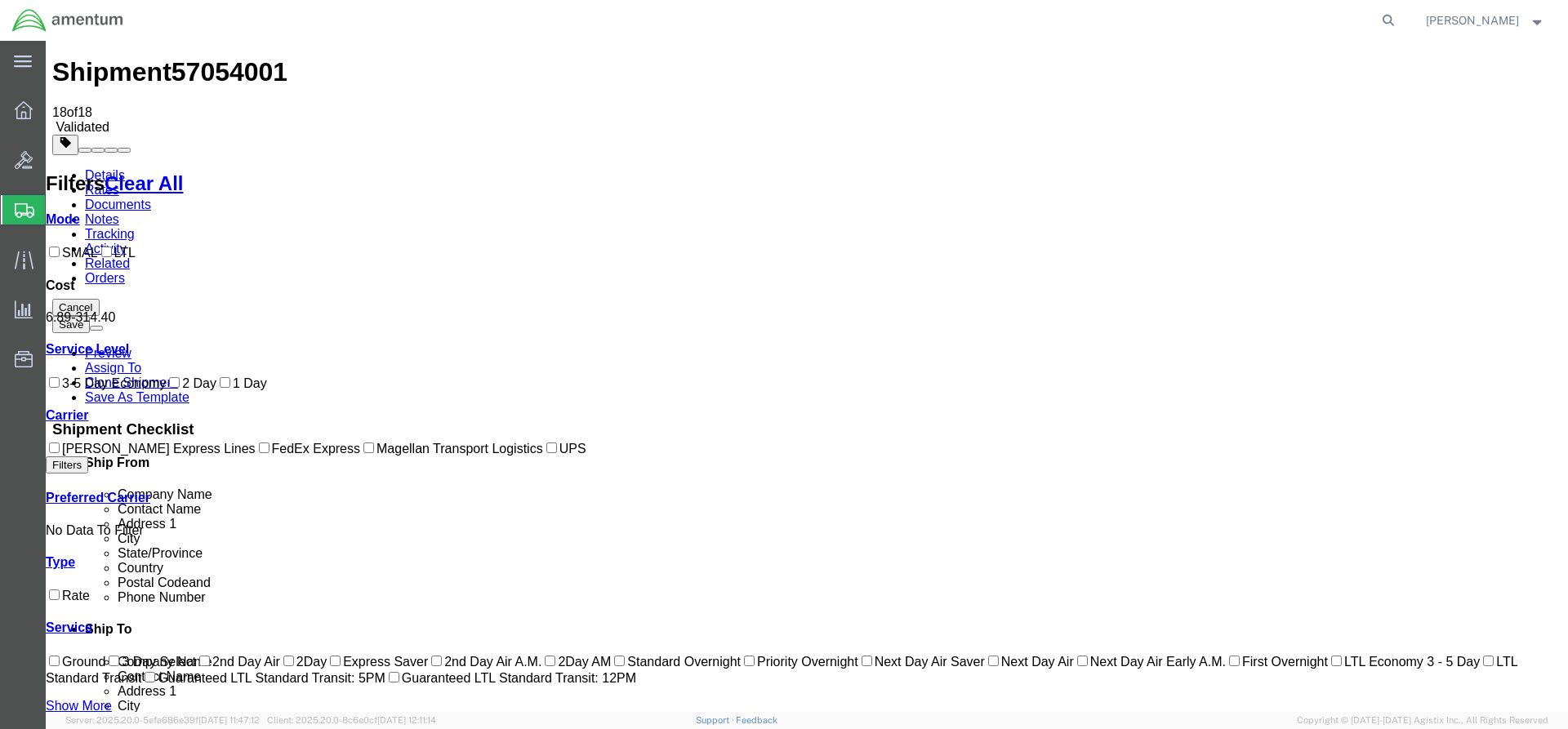
checkbox input "true"
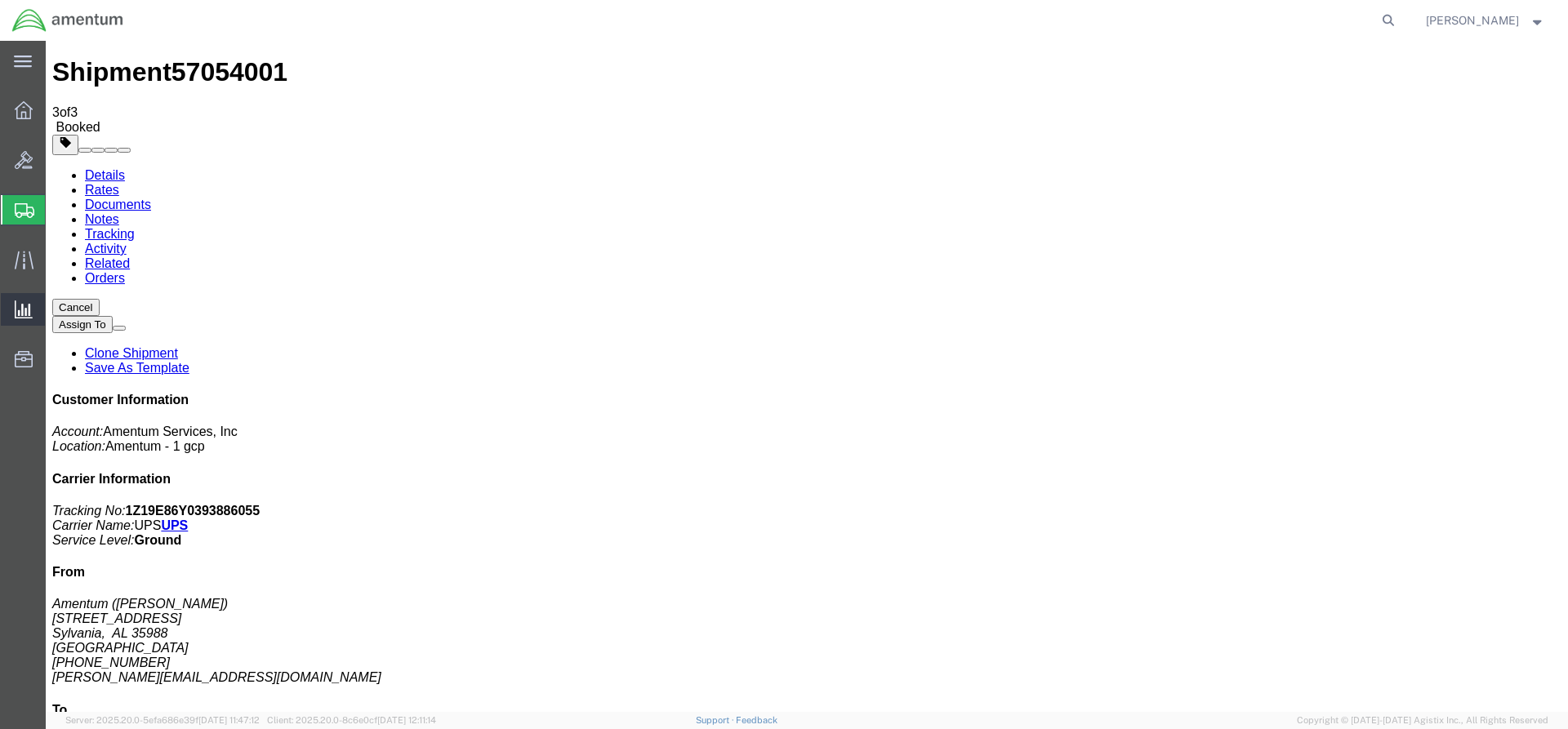
scroll to position [0, 0]
